Goal: Browse casually

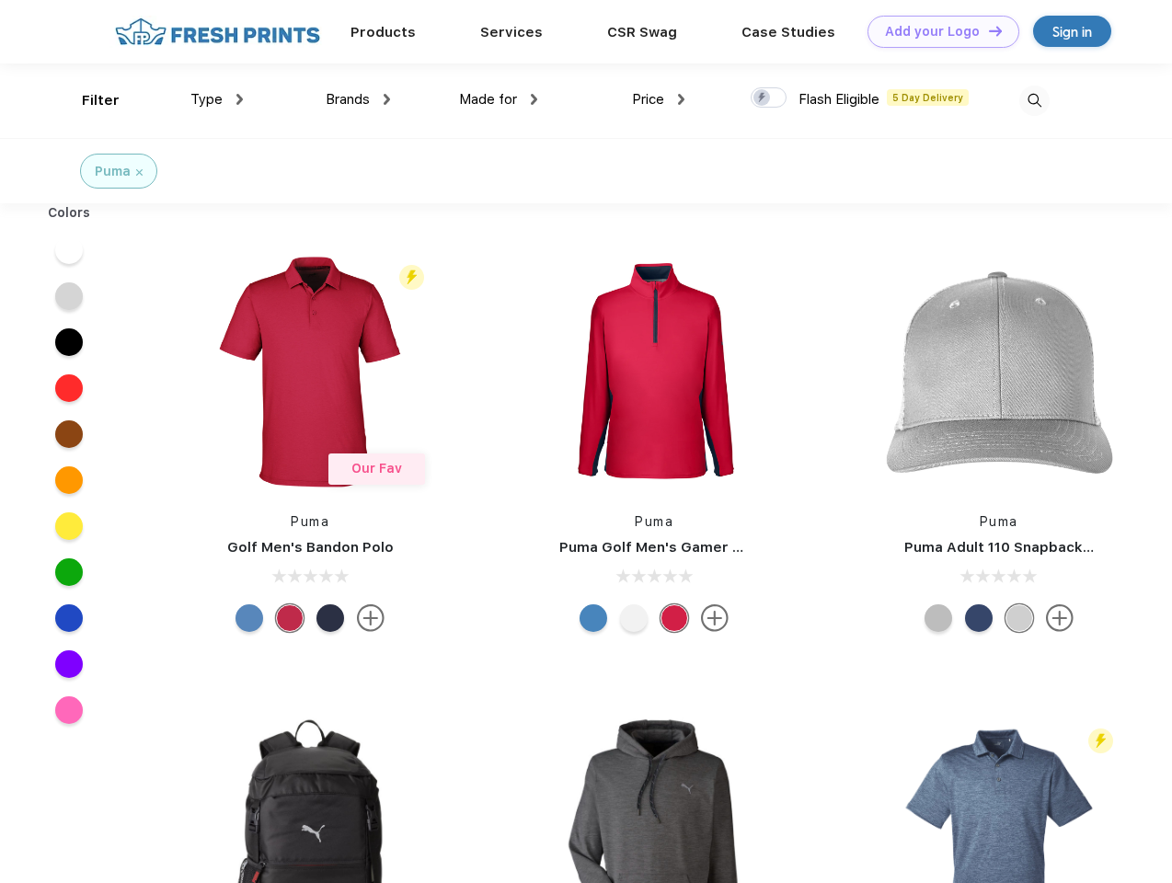
click at [936, 31] on link "Add your Logo Design Tool" at bounding box center [943, 32] width 152 height 32
click at [0, 0] on div "Design Tool" at bounding box center [0, 0] width 0 height 0
click at [987, 30] on link "Add your Logo Design Tool" at bounding box center [943, 32] width 152 height 32
click at [88, 100] on div "Filter" at bounding box center [101, 100] width 38 height 21
click at [217, 99] on span "Type" at bounding box center [206, 99] width 32 height 17
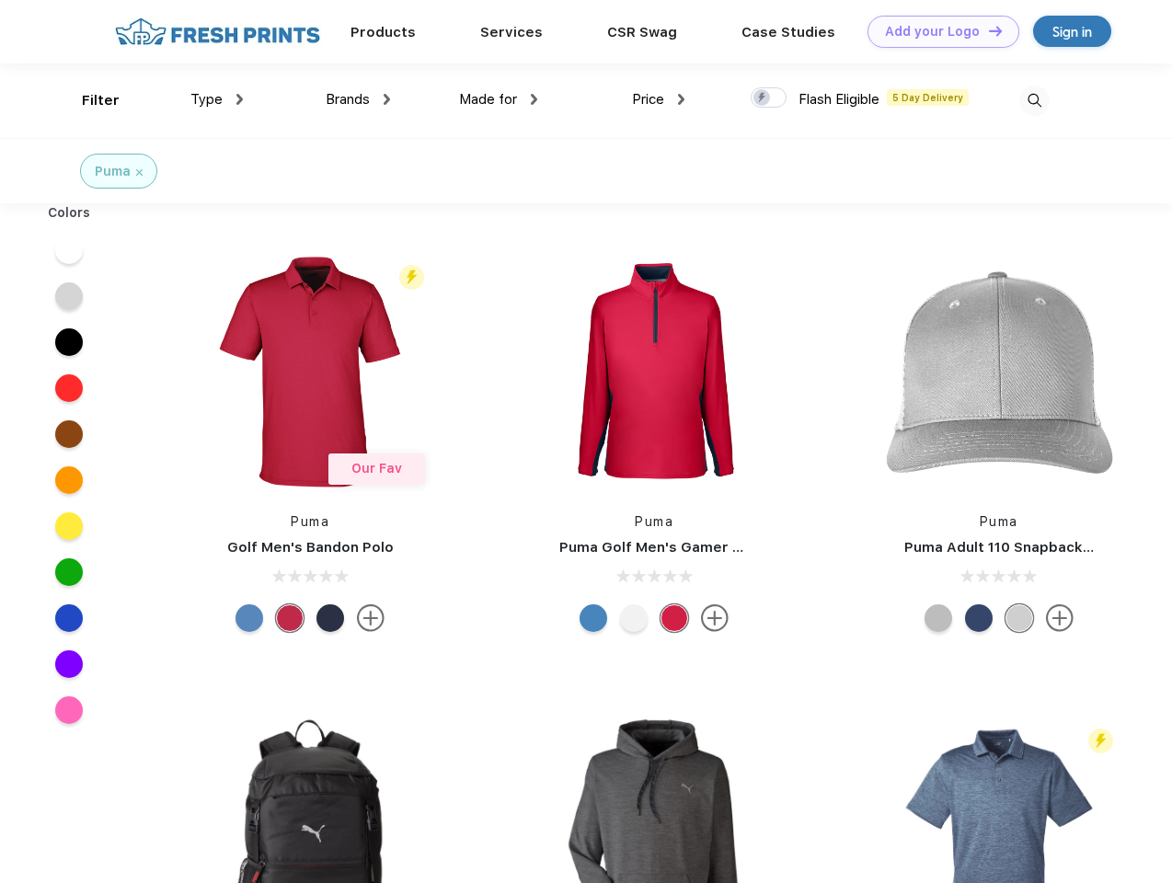
click at [358, 99] on span "Brands" at bounding box center [348, 99] width 44 height 17
click at [498, 99] on span "Made for" at bounding box center [488, 99] width 58 height 17
click at [658, 99] on span "Price" at bounding box center [648, 99] width 32 height 17
click at [769, 98] on div at bounding box center [768, 97] width 36 height 20
click at [762, 98] on input "checkbox" at bounding box center [756, 92] width 12 height 12
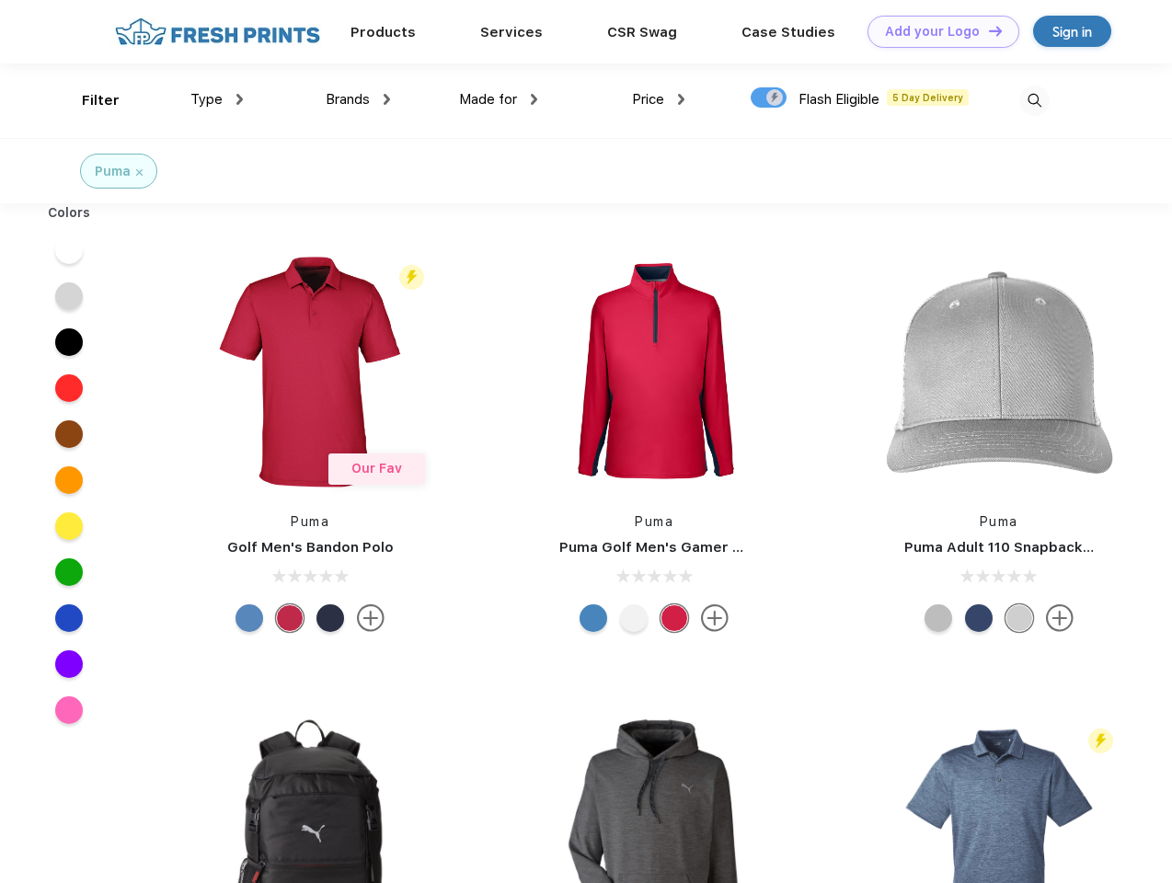
click at [1034, 100] on img at bounding box center [1034, 101] width 30 height 30
